Goal: Find specific page/section: Find specific page/section

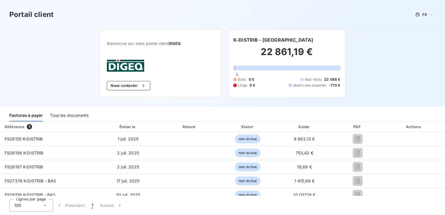
scroll to position [84, 0]
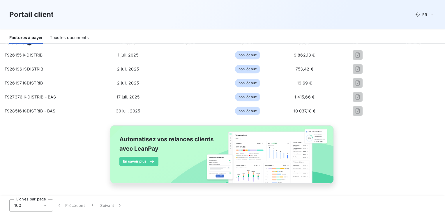
click at [442, 28] on div "Portail client FR" at bounding box center [222, 14] width 445 height 29
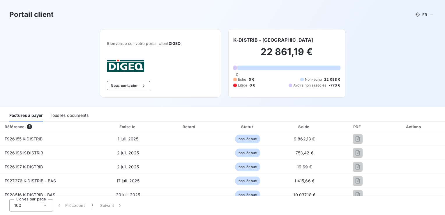
click at [67, 115] on div "Tous les documents" at bounding box center [69, 115] width 39 height 12
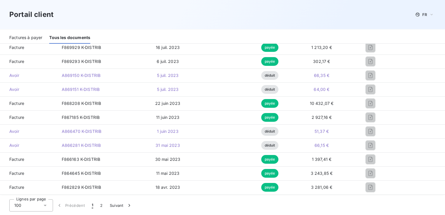
scroll to position [1257, 0]
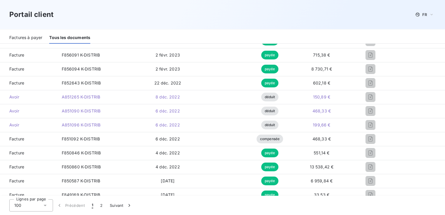
click at [442, 26] on div "Portail client FR" at bounding box center [222, 14] width 445 height 29
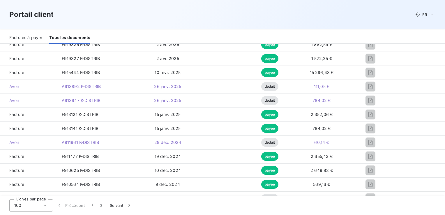
scroll to position [130, 0]
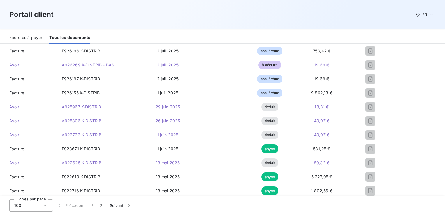
click at [22, 39] on div "Factures à payer" at bounding box center [25, 37] width 33 height 12
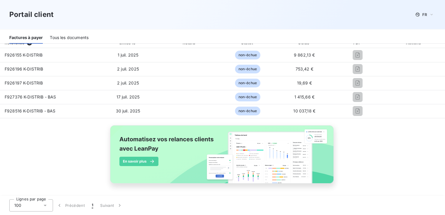
scroll to position [0, 0]
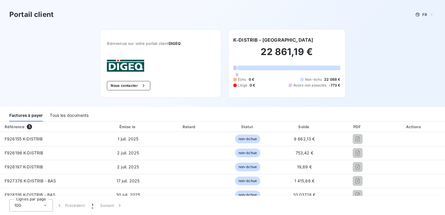
click at [441, 205] on div "Lignes par page 100 Précédent 1 Suivant" at bounding box center [222, 205] width 445 height 19
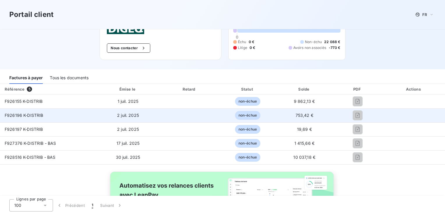
scroll to position [37, 0]
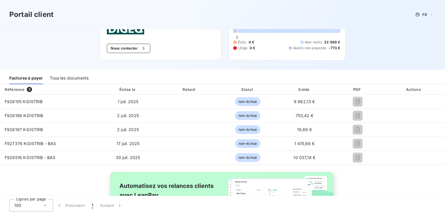
click at [69, 80] on div "Tous les documents" at bounding box center [69, 78] width 39 height 12
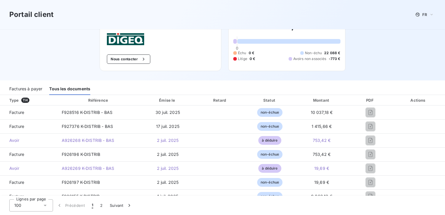
scroll to position [26, 0]
